Goal: Task Accomplishment & Management: Manage account settings

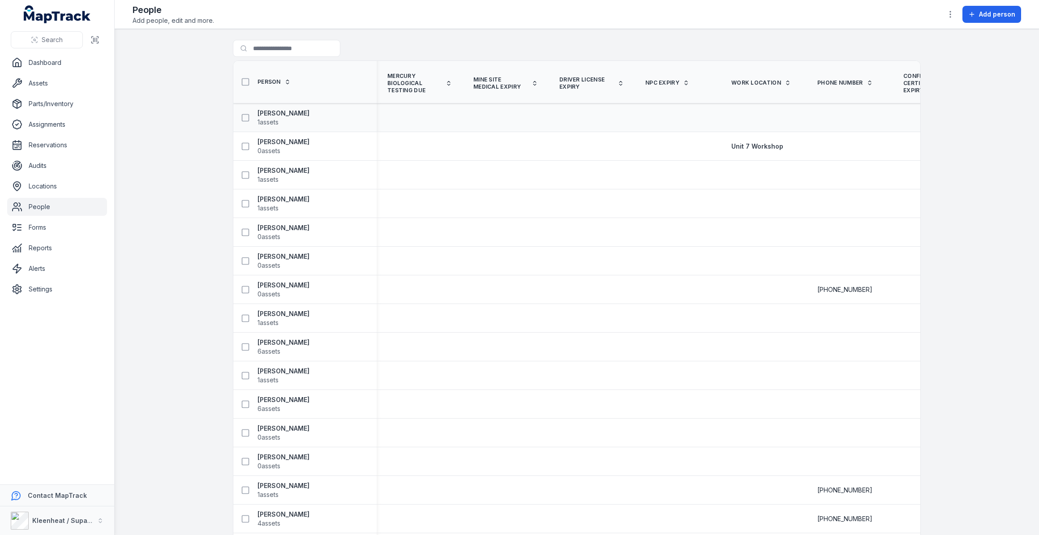
click at [582, 112] on td at bounding box center [592, 117] width 86 height 29
click at [52, 271] on link "Alerts" at bounding box center [57, 269] width 100 height 18
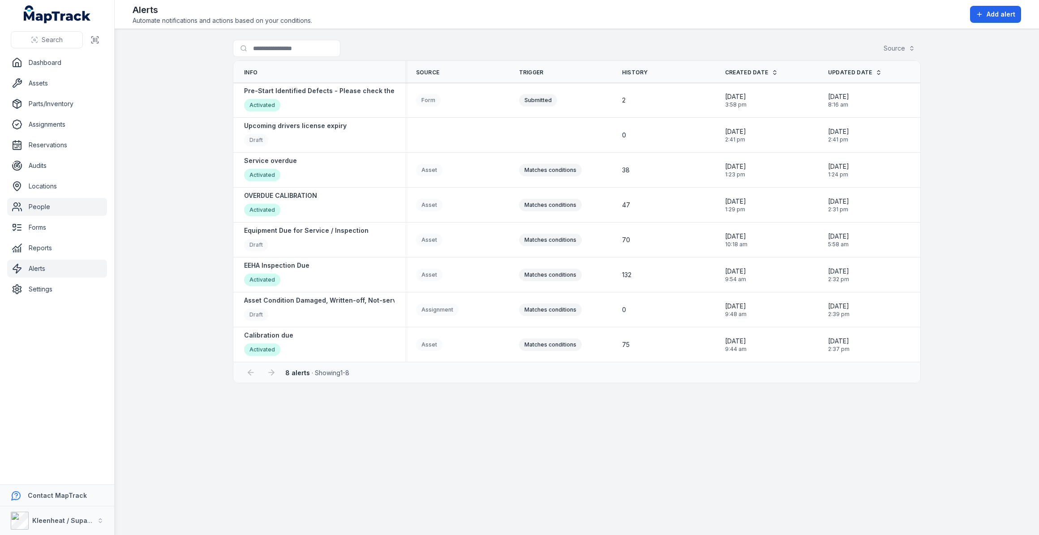
click at [31, 203] on link "People" at bounding box center [57, 207] width 100 height 18
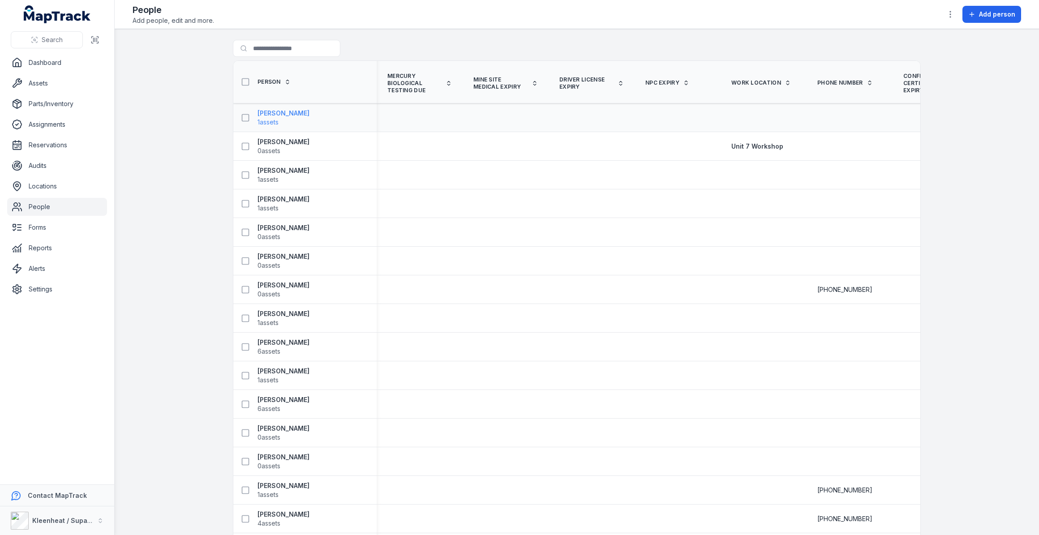
click at [286, 113] on strong "[PERSON_NAME]" at bounding box center [284, 113] width 52 height 9
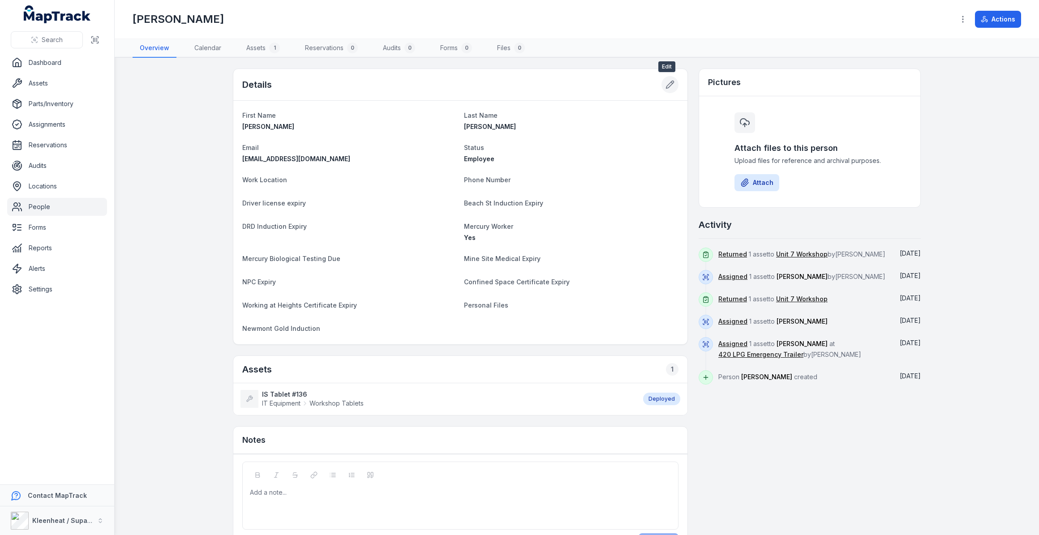
click at [668, 85] on icon at bounding box center [671, 85] width 8 height 8
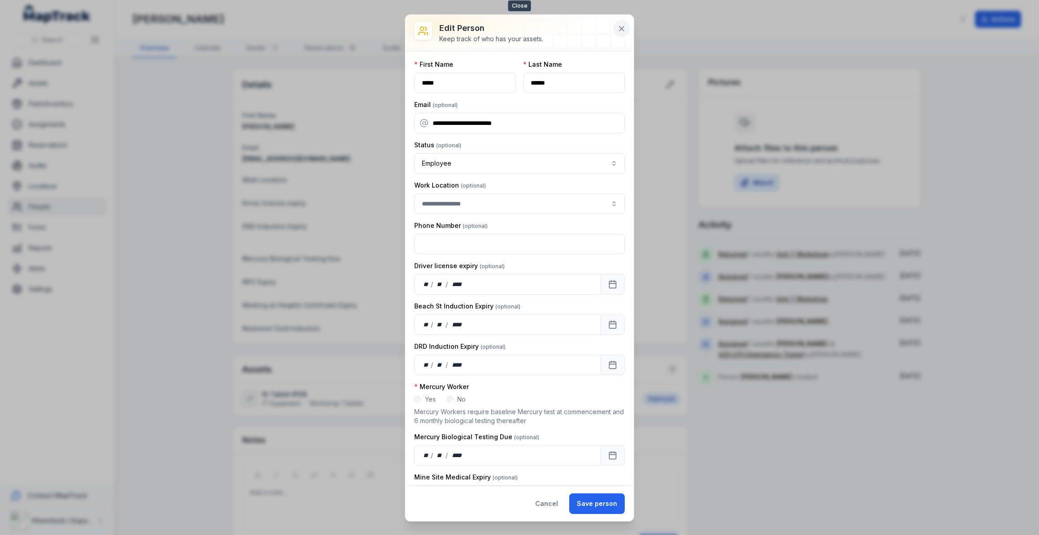
click at [622, 31] on icon at bounding box center [621, 28] width 9 height 9
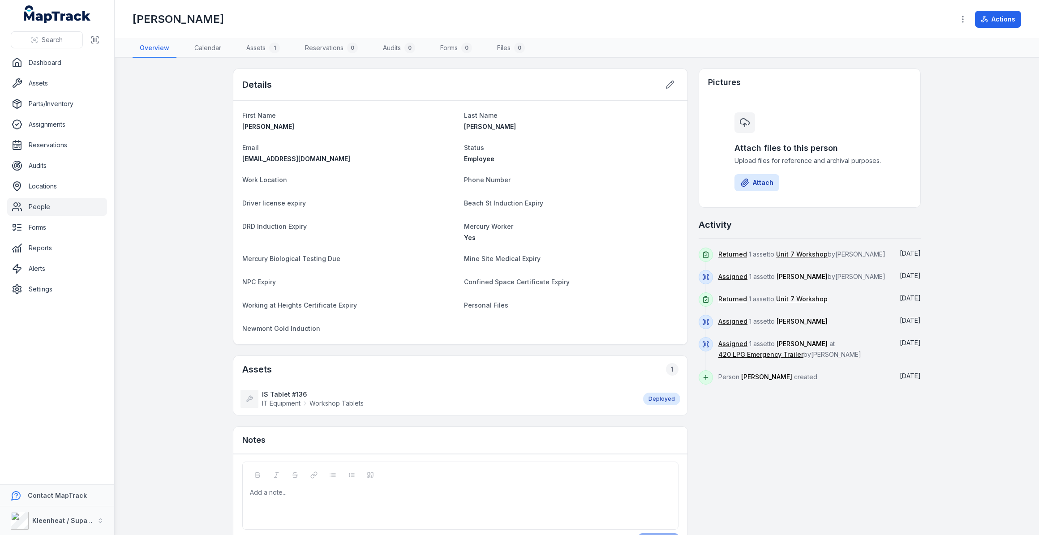
click at [491, 314] on dl "First Name [PERSON_NAME] Last Name [PERSON_NAME] Email [EMAIL_ADDRESS][DOMAIN_N…" at bounding box center [460, 223] width 436 height 226
drag, startPoint x: 501, startPoint y: 306, endPoint x: 444, endPoint y: 297, distance: 58.0
click at [466, 302] on span "Personal Files" at bounding box center [486, 305] width 44 height 8
click at [488, 314] on dl "First Name [PERSON_NAME] Last Name [PERSON_NAME] Email [EMAIL_ADDRESS][DOMAIN_N…" at bounding box center [460, 223] width 436 height 226
click at [32, 287] on link "Settings" at bounding box center [57, 289] width 100 height 18
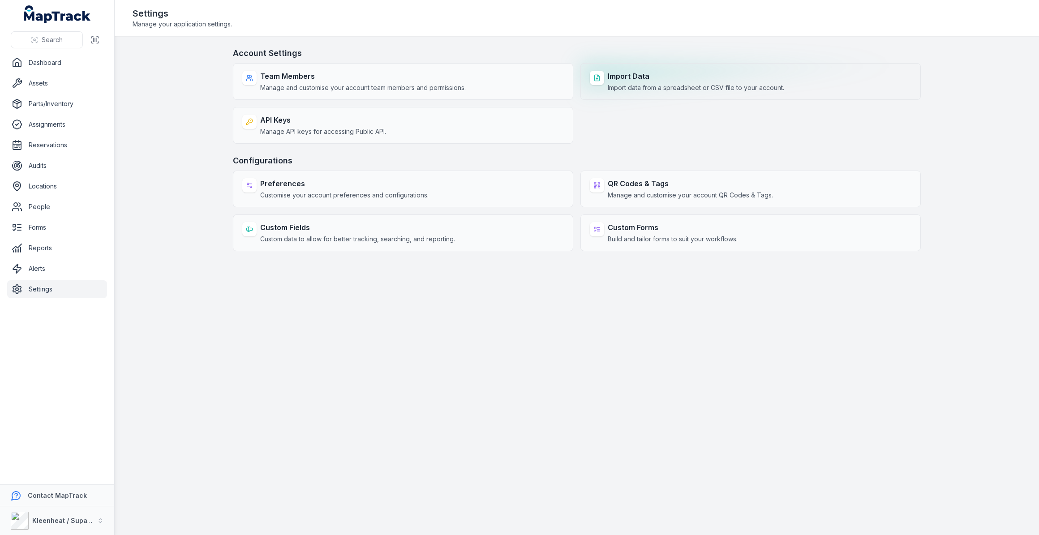
click at [621, 77] on strong "Import Data" at bounding box center [696, 76] width 176 height 11
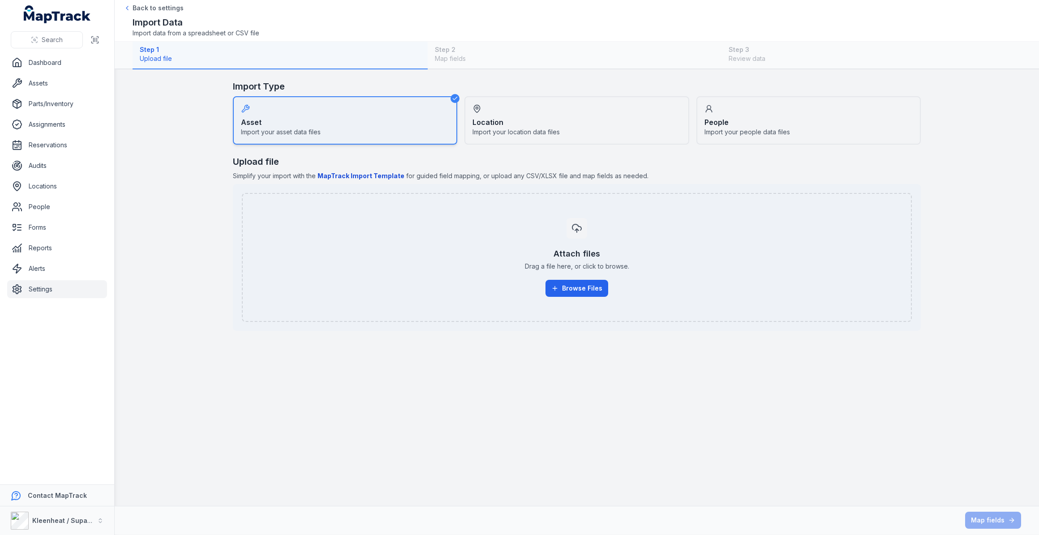
click at [718, 122] on strong "People" at bounding box center [717, 122] width 24 height 11
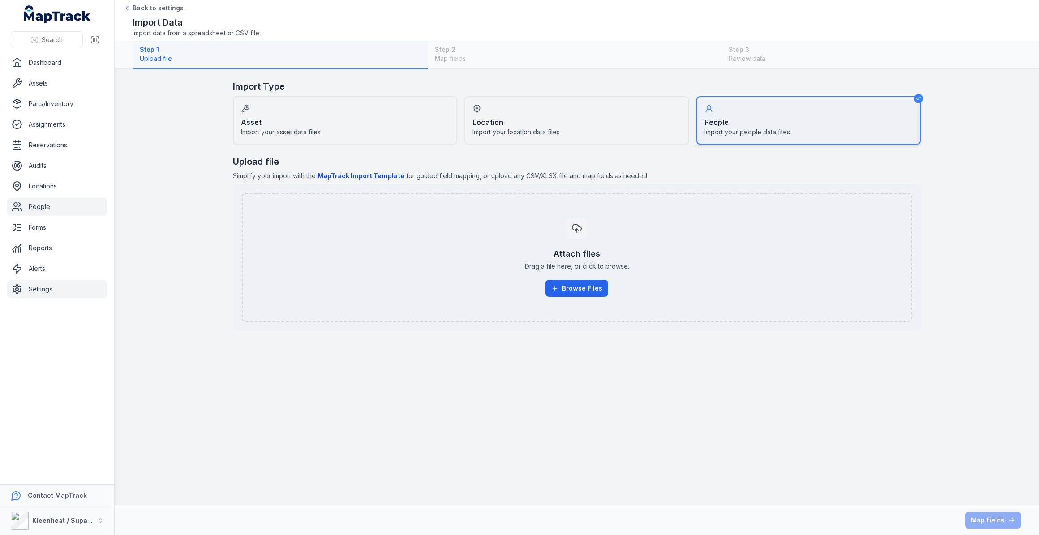
click at [39, 209] on link "People" at bounding box center [57, 207] width 100 height 18
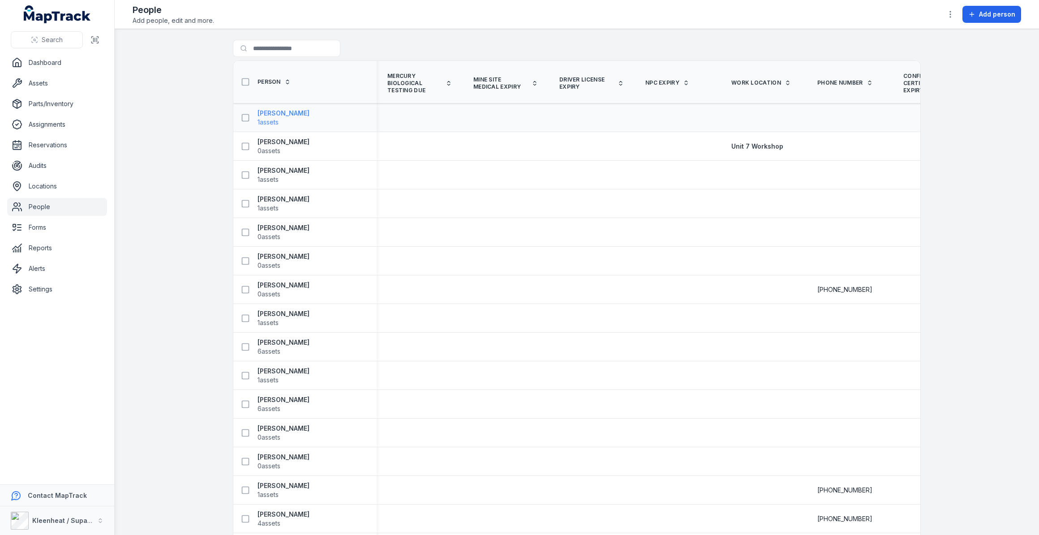
click at [271, 115] on strong "[PERSON_NAME]" at bounding box center [284, 113] width 52 height 9
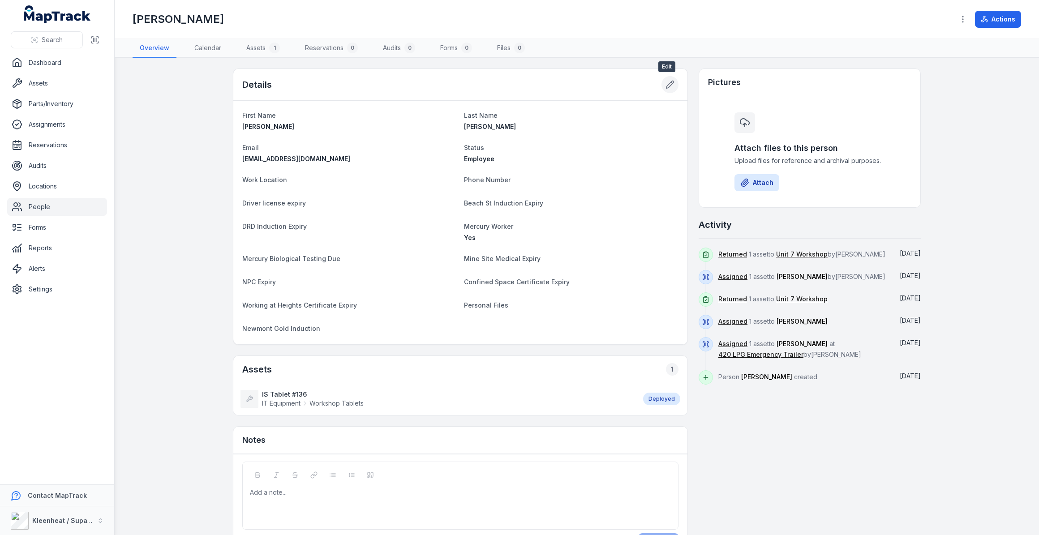
click at [667, 85] on icon at bounding box center [670, 84] width 9 height 9
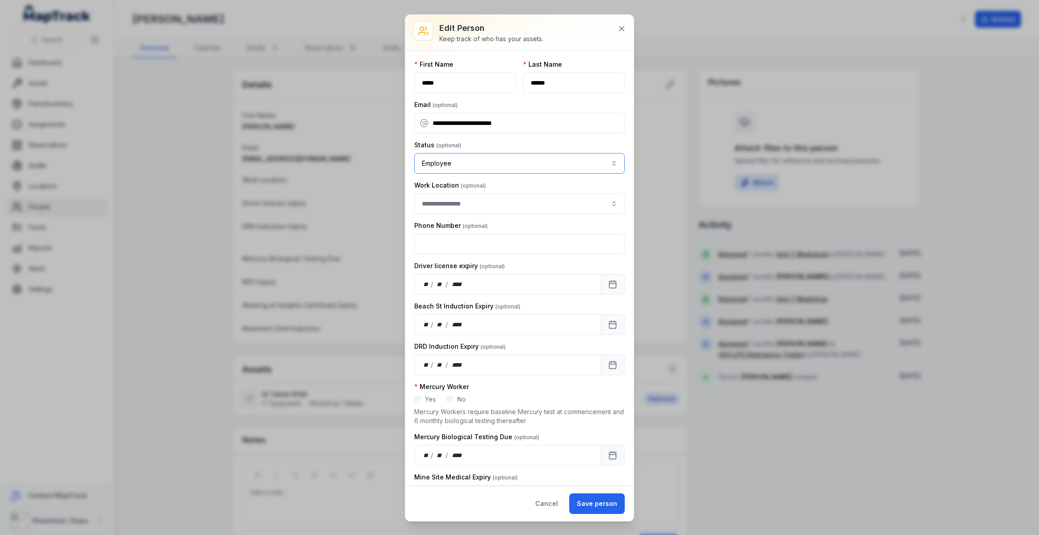
click at [469, 165] on button "Employee ********" at bounding box center [519, 163] width 211 height 21
click at [446, 203] on span "Contractor" at bounding box center [441, 204] width 31 height 9
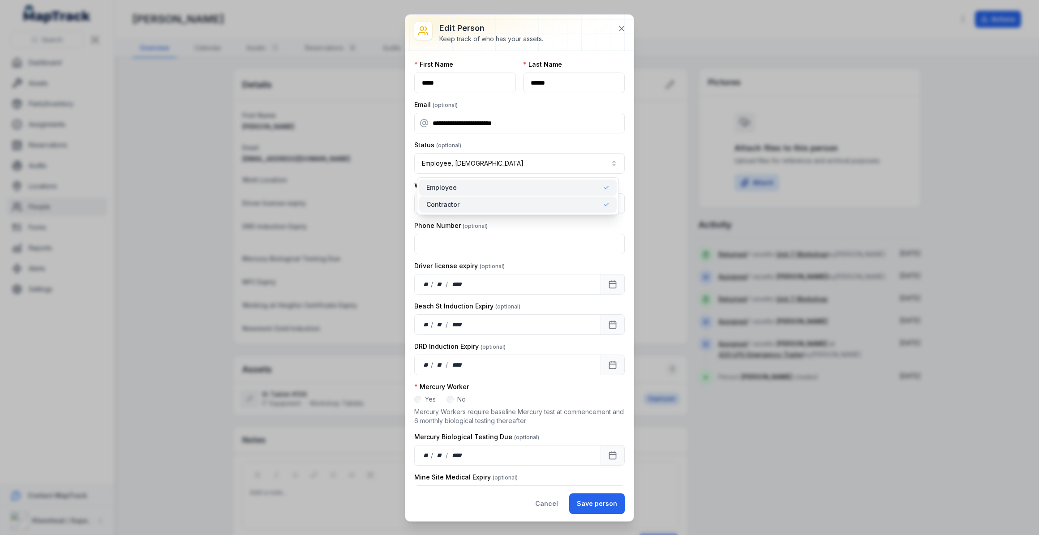
click at [451, 189] on span "Employee" at bounding box center [441, 187] width 30 height 9
click at [524, 162] on button "**********" at bounding box center [519, 163] width 211 height 21
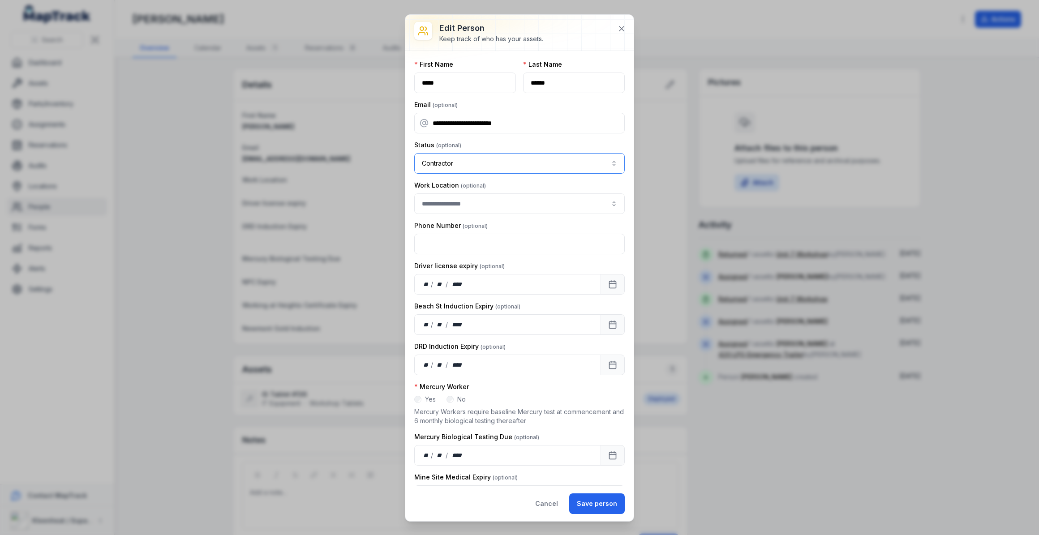
click at [443, 166] on button "**********" at bounding box center [519, 163] width 211 height 21
click at [440, 192] on div "Employee" at bounding box center [518, 188] width 198 height 16
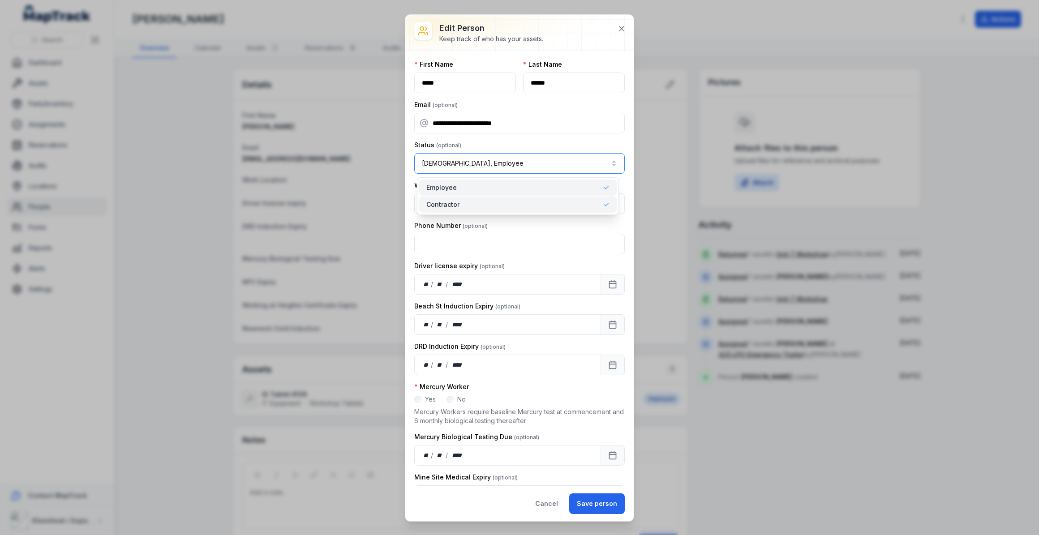
click at [485, 159] on button "**********" at bounding box center [519, 163] width 211 height 21
click at [501, 207] on button "button" at bounding box center [519, 204] width 211 height 21
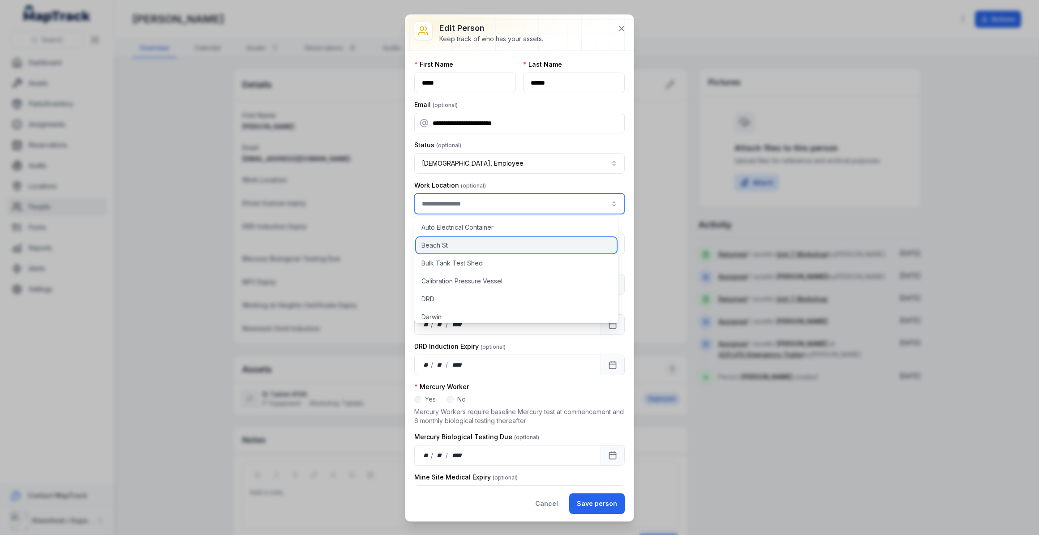
click at [452, 243] on div "Beach St" at bounding box center [516, 245] width 201 height 16
type input "********"
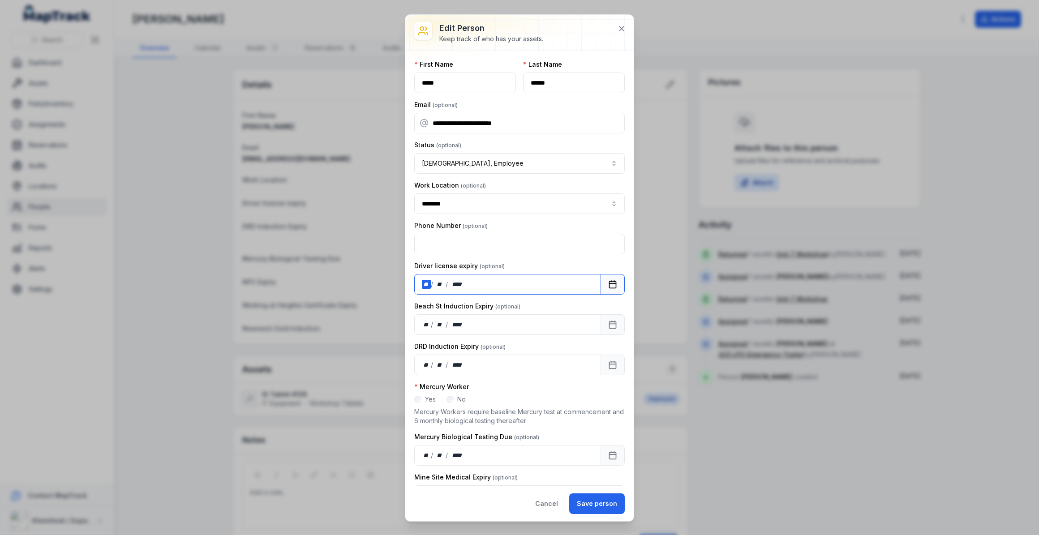
click at [482, 286] on div "** / ** / ****" at bounding box center [507, 284] width 187 height 21
click at [136, 278] on div "**********" at bounding box center [519, 267] width 1039 height 535
click at [620, 32] on icon at bounding box center [621, 28] width 9 height 9
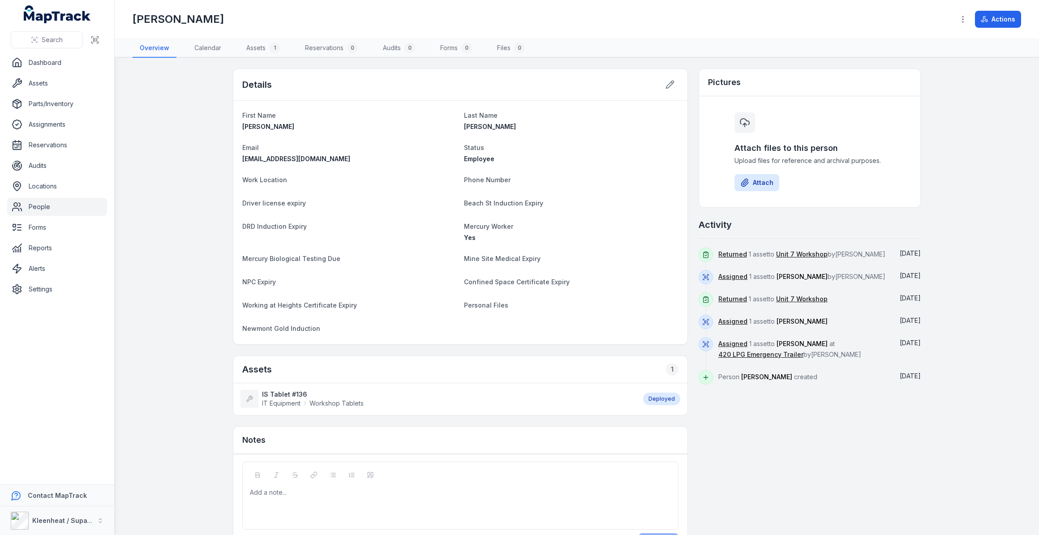
click at [140, 312] on main "Details First Name [PERSON_NAME] Last Name [PERSON_NAME] Email [EMAIL_ADDRESS][…" at bounding box center [577, 297] width 925 height 478
click at [42, 206] on link "People" at bounding box center [57, 207] width 100 height 18
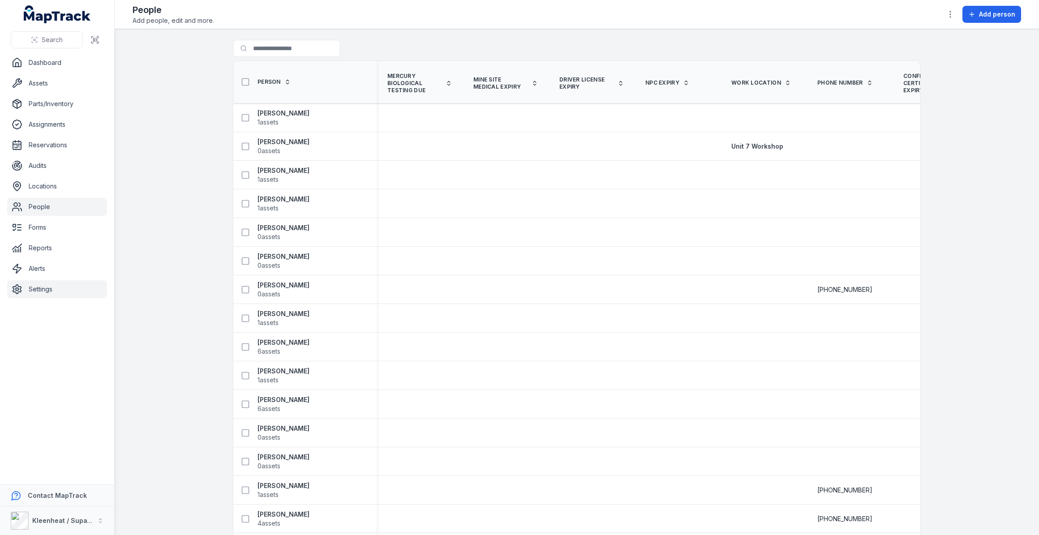
click at [40, 292] on link "Settings" at bounding box center [57, 289] width 100 height 18
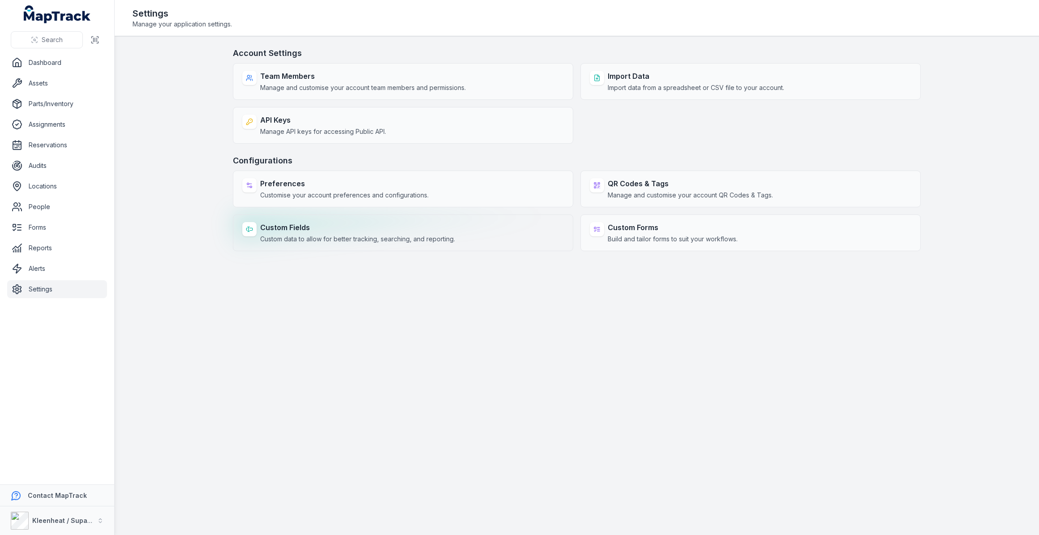
click at [367, 232] on strong "Custom Fields" at bounding box center [357, 227] width 195 height 11
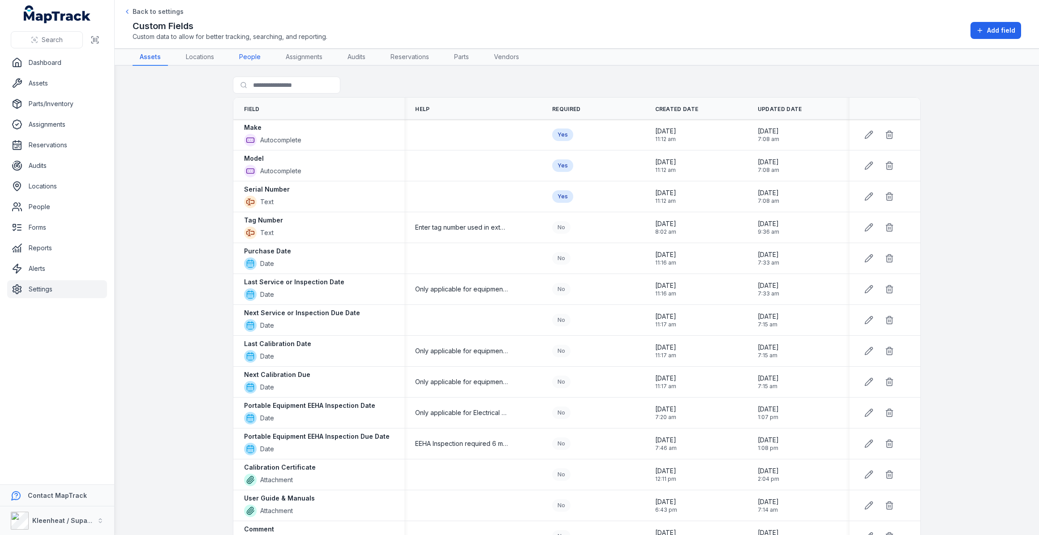
click at [242, 55] on link "People" at bounding box center [250, 57] width 36 height 17
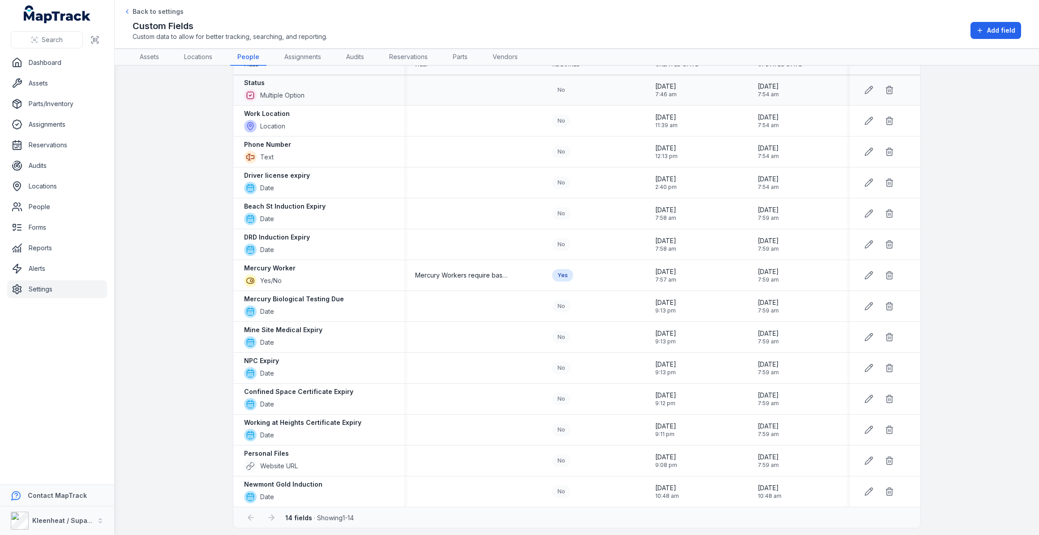
scroll to position [47, 0]
click at [886, 489] on icon at bounding box center [889, 489] width 9 height 9
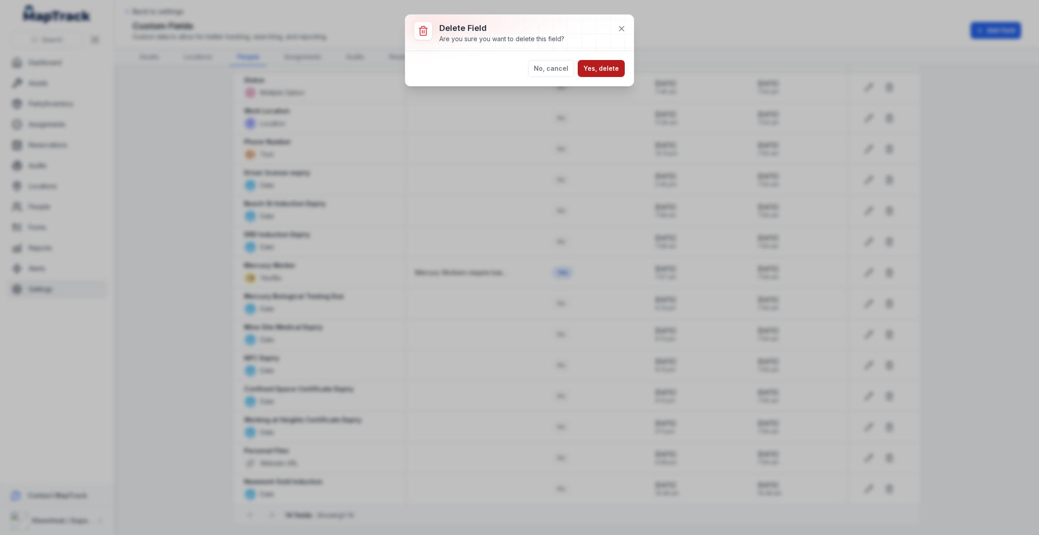
click at [607, 68] on button "Yes, delete" at bounding box center [601, 68] width 47 height 17
